Goal: Find specific page/section: Find specific page/section

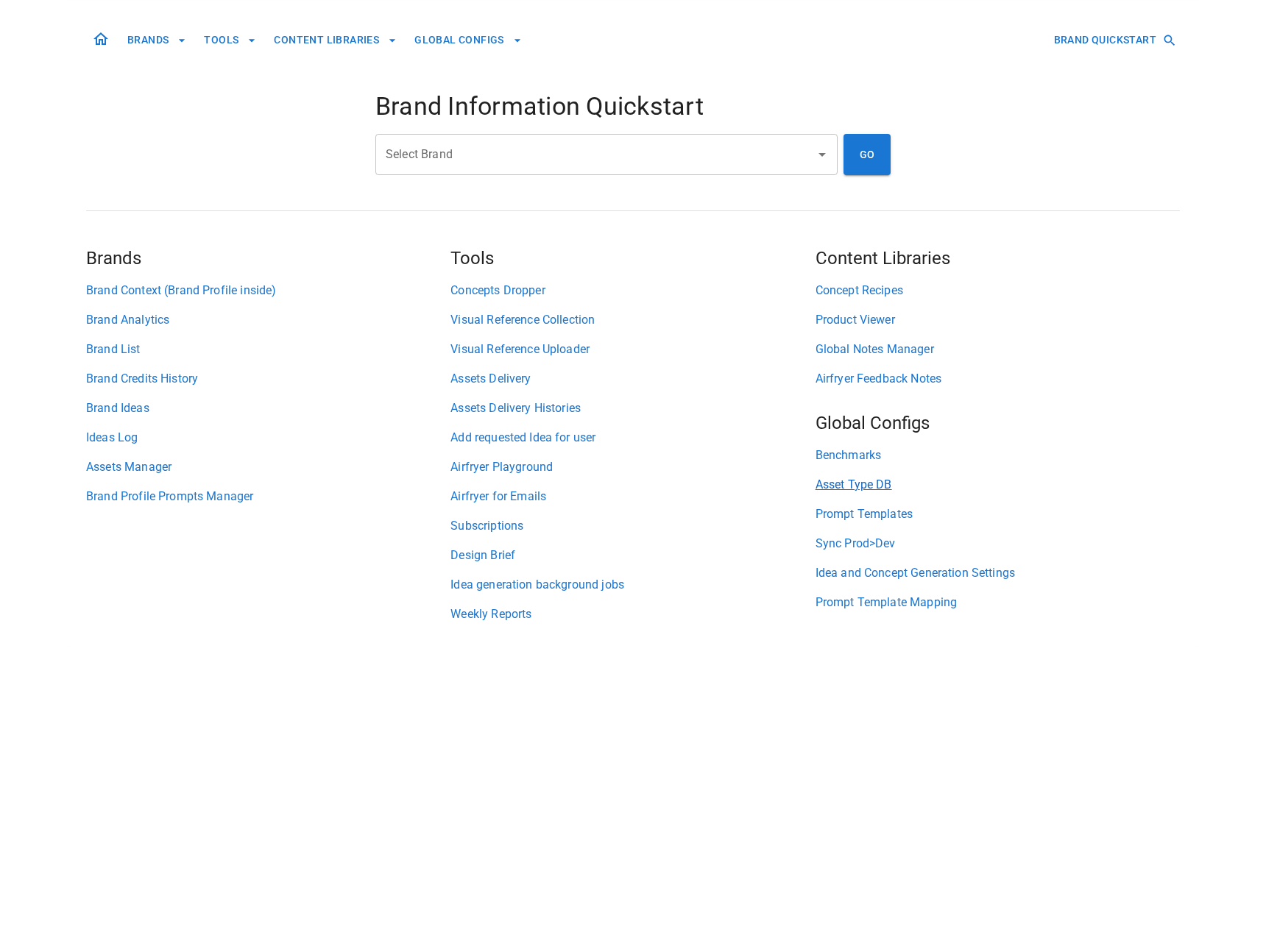
click at [857, 484] on link "Asset Type DB" at bounding box center [998, 485] width 365 height 18
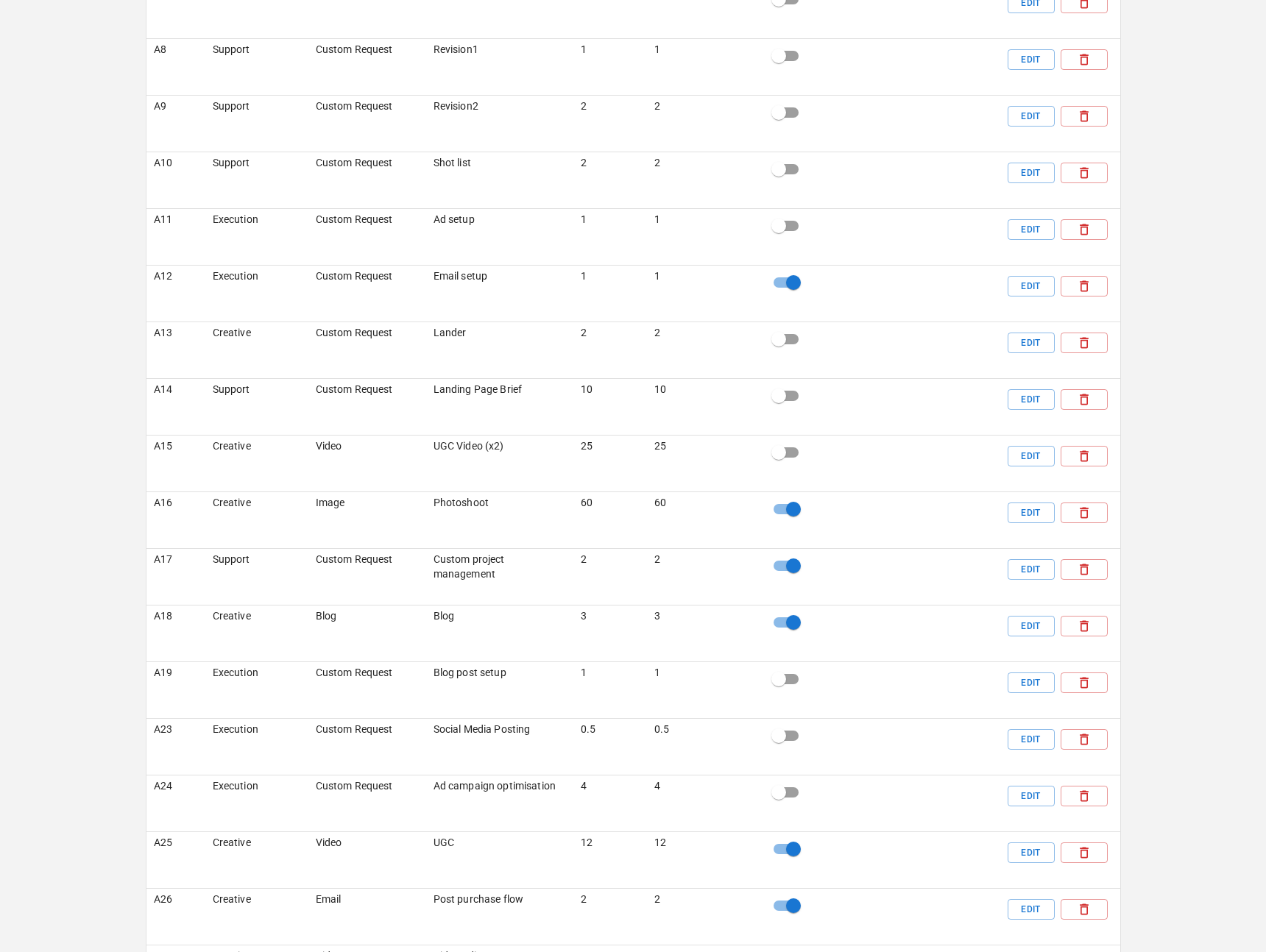
scroll to position [2161, 0]
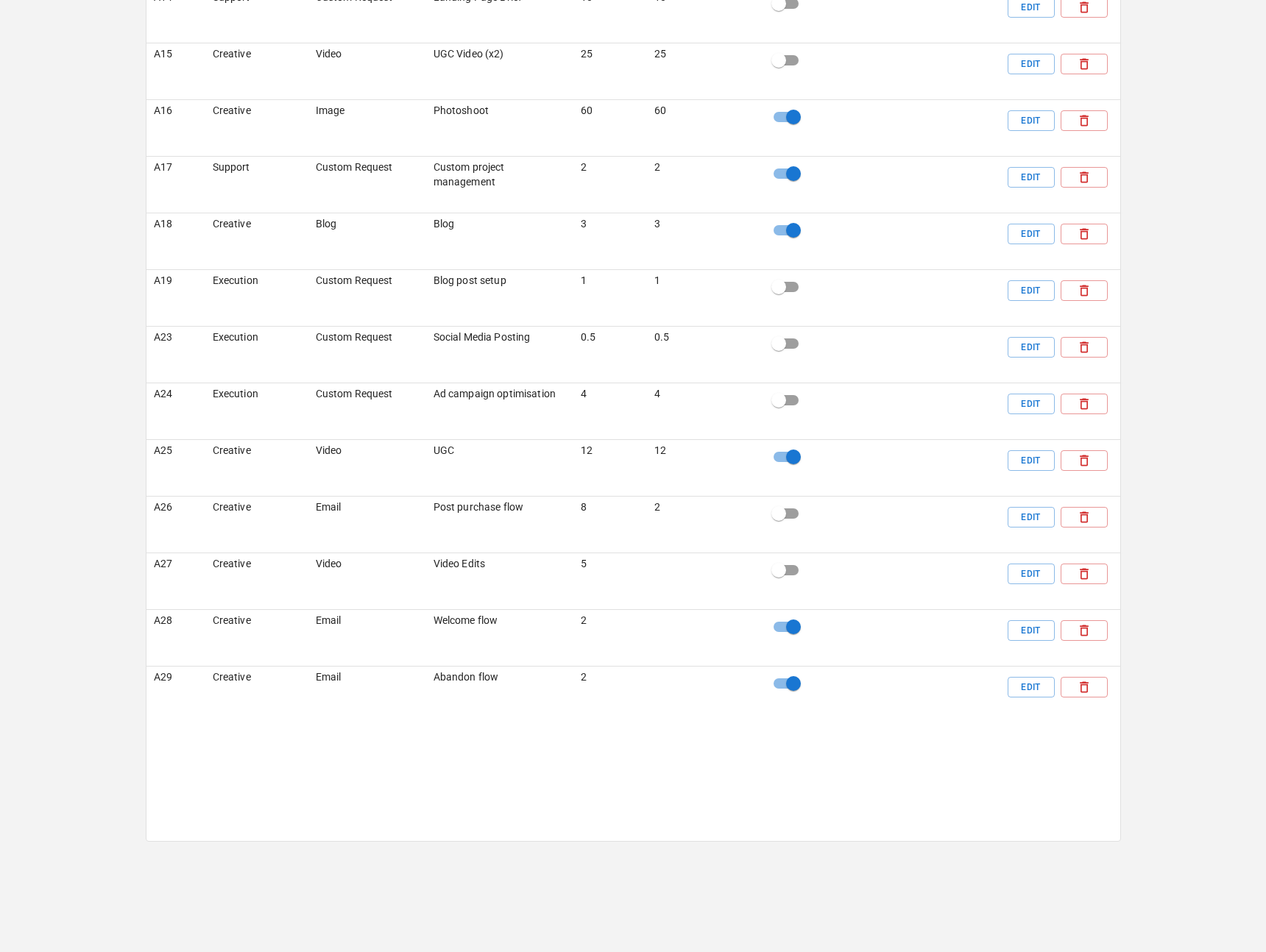
scroll to position [2152, 0]
